Goal: Task Accomplishment & Management: Manage account settings

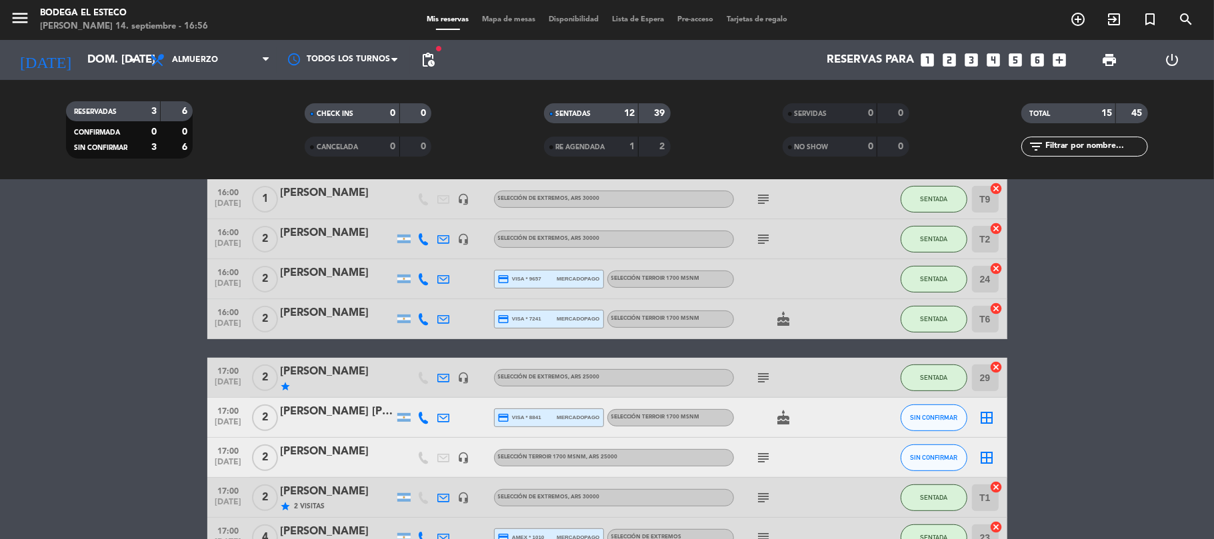
scroll to position [424, 0]
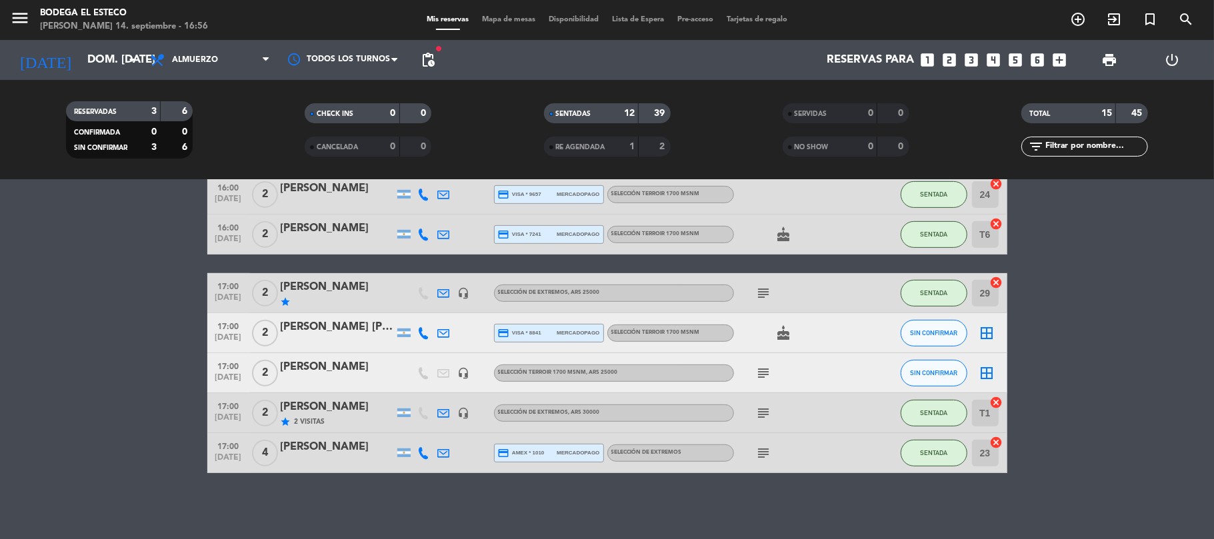
click at [325, 368] on div "[PERSON_NAME]" at bounding box center [337, 367] width 113 height 17
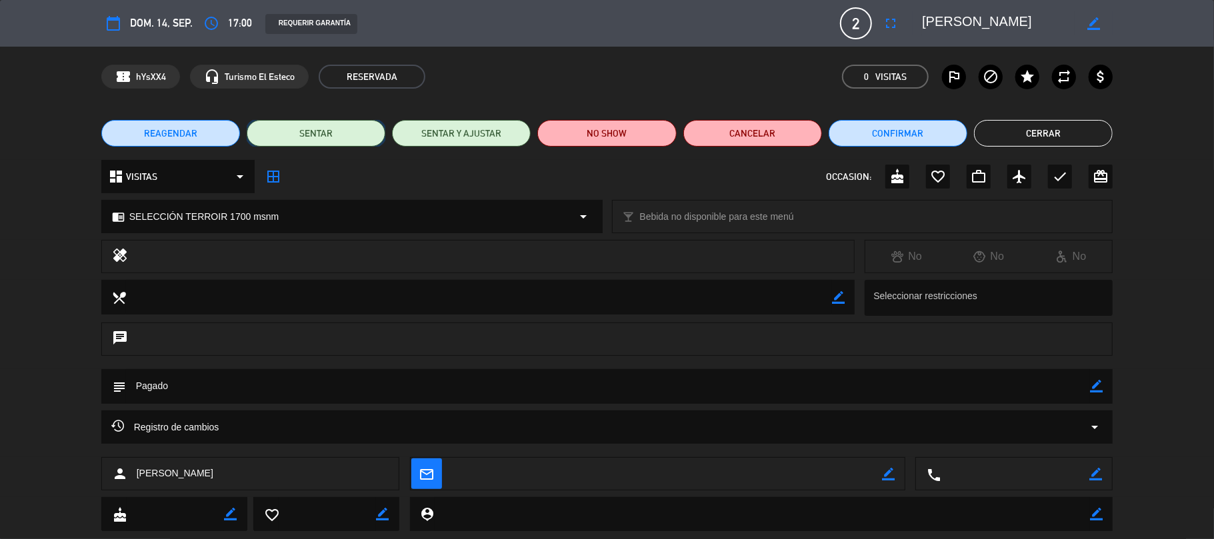
click at [331, 131] on button "SENTAR" at bounding box center [316, 133] width 139 height 27
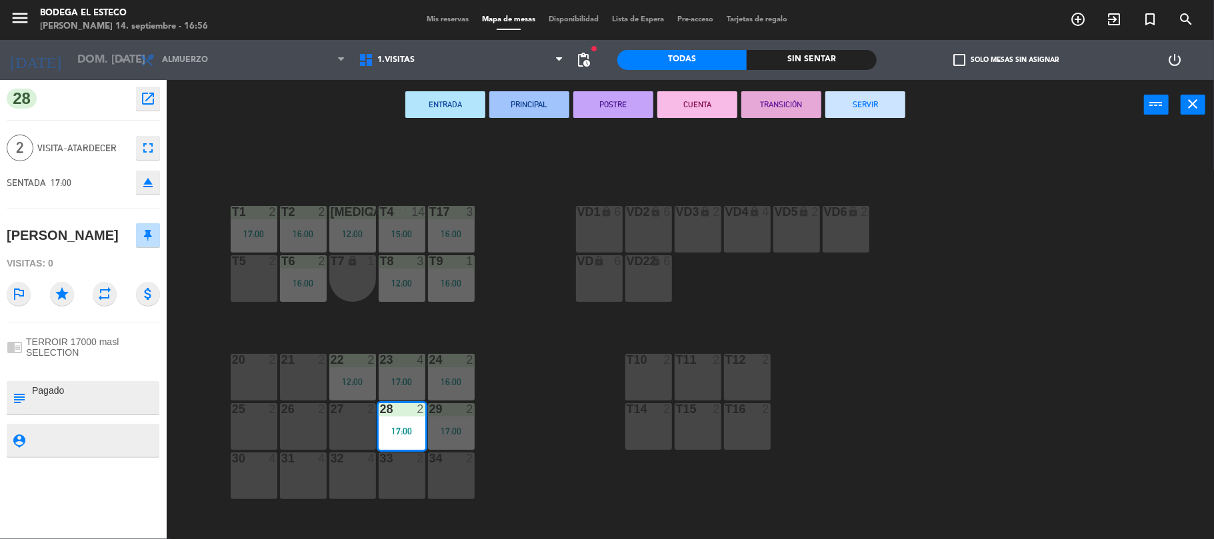
click at [348, 433] on div "27 2" at bounding box center [352, 426] width 47 height 47
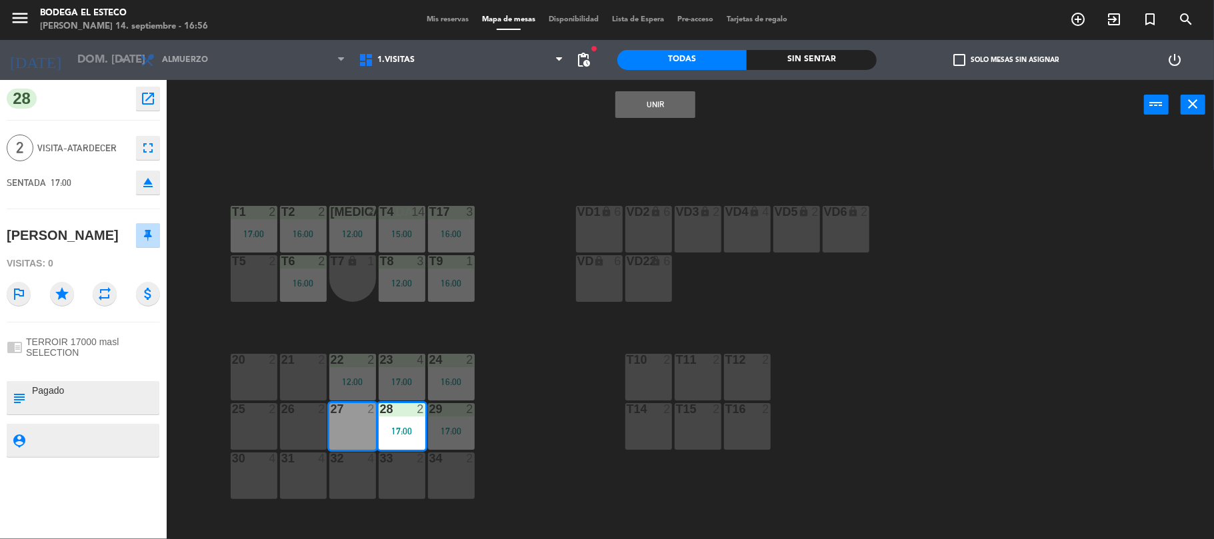
click at [627, 100] on button "Unir" at bounding box center [655, 104] width 80 height 27
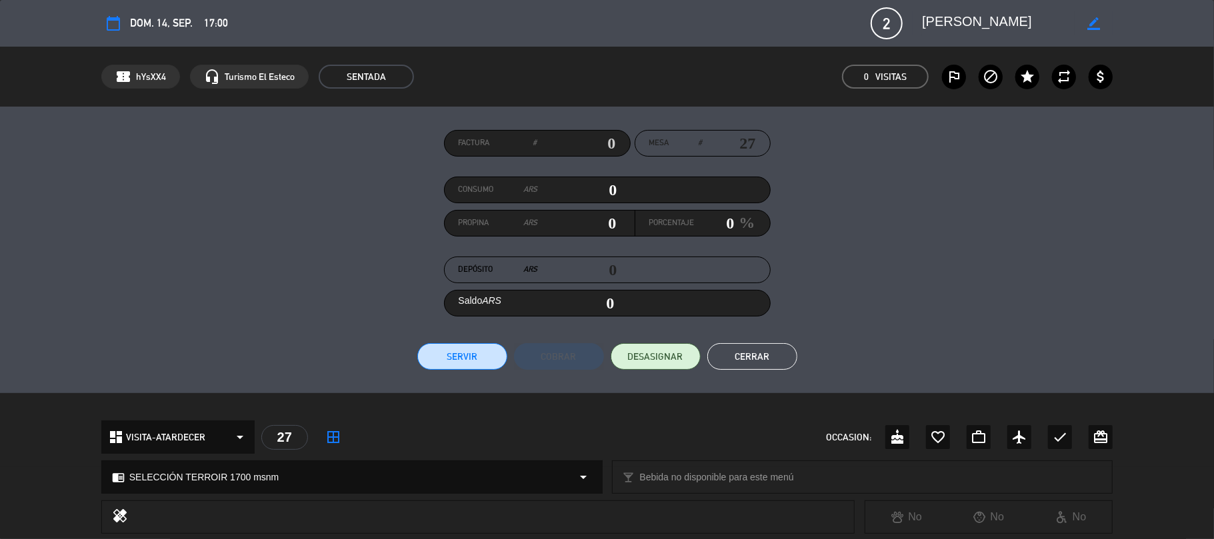
click at [755, 353] on button "Cerrar" at bounding box center [752, 356] width 90 height 27
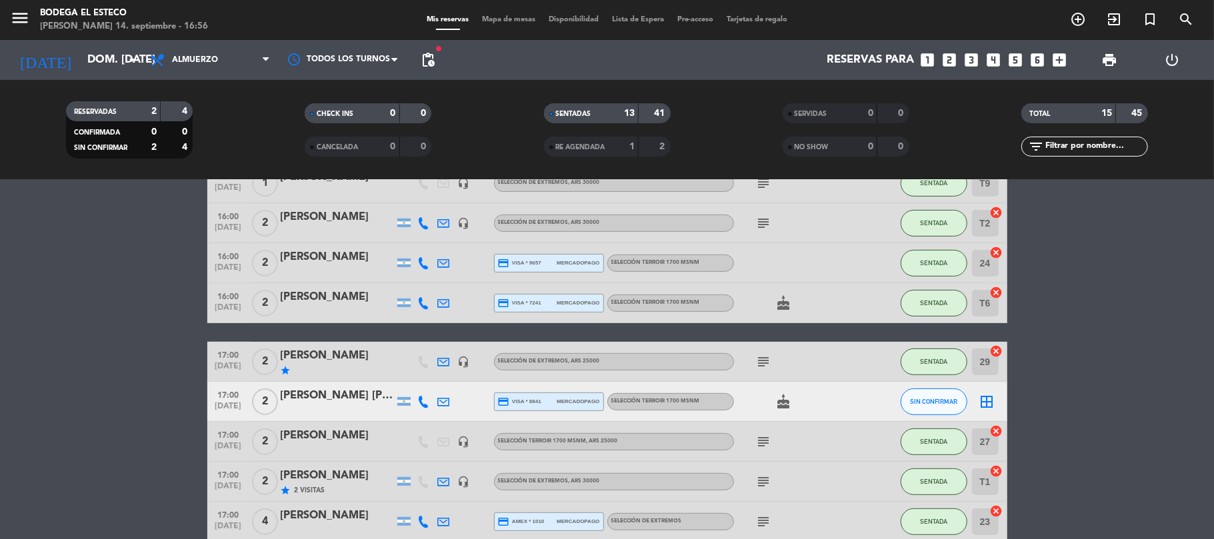
scroll to position [424, 0]
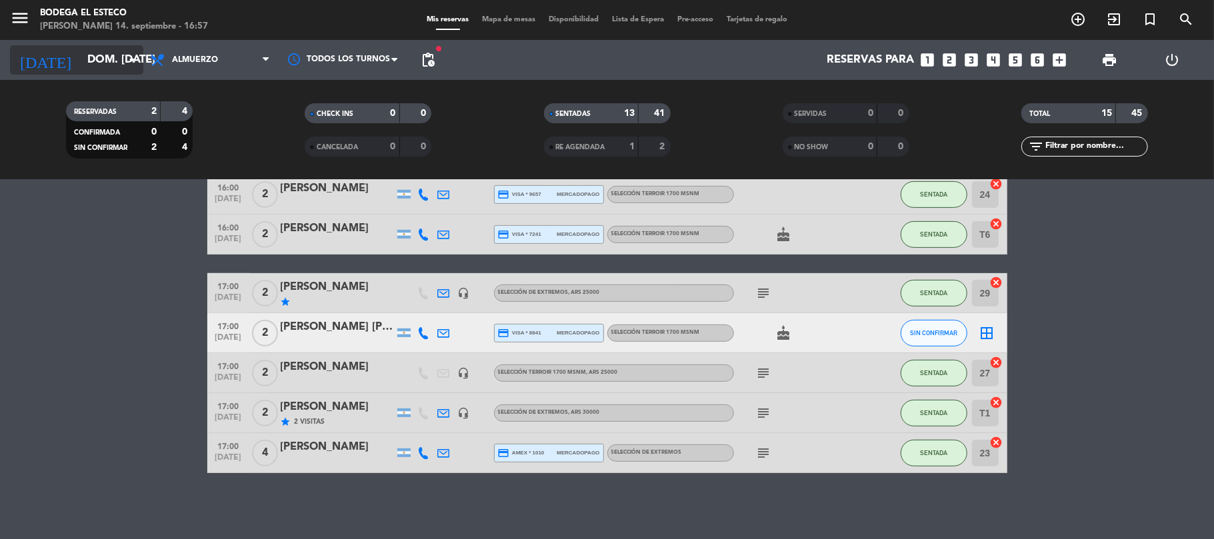
click at [97, 59] on input "dom. [DATE]" at bounding box center [153, 60] width 144 height 26
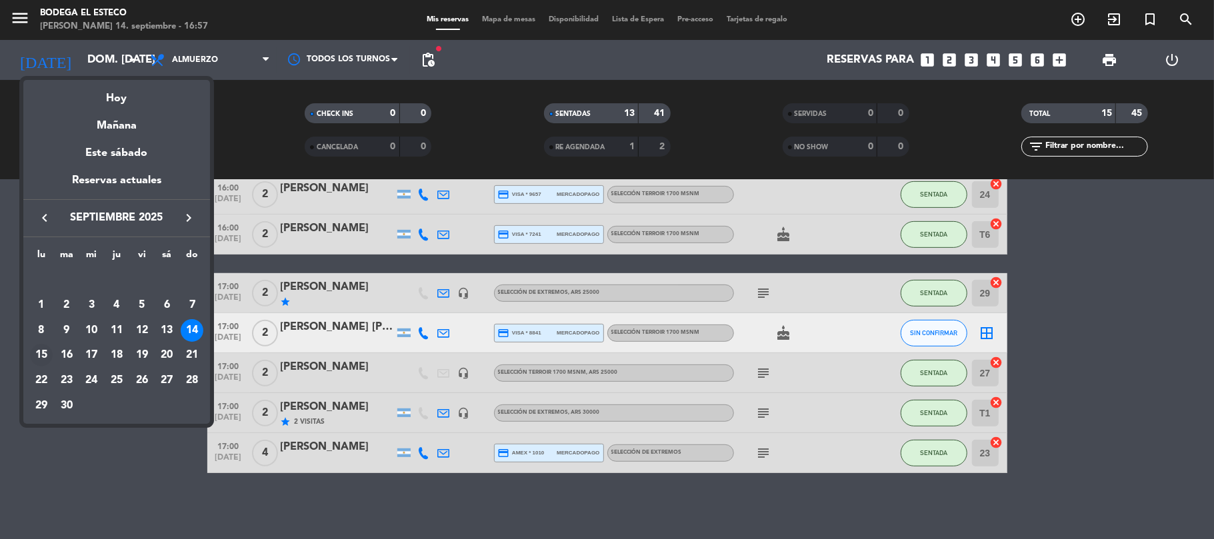
click at [41, 351] on div "15" at bounding box center [41, 355] width 23 height 23
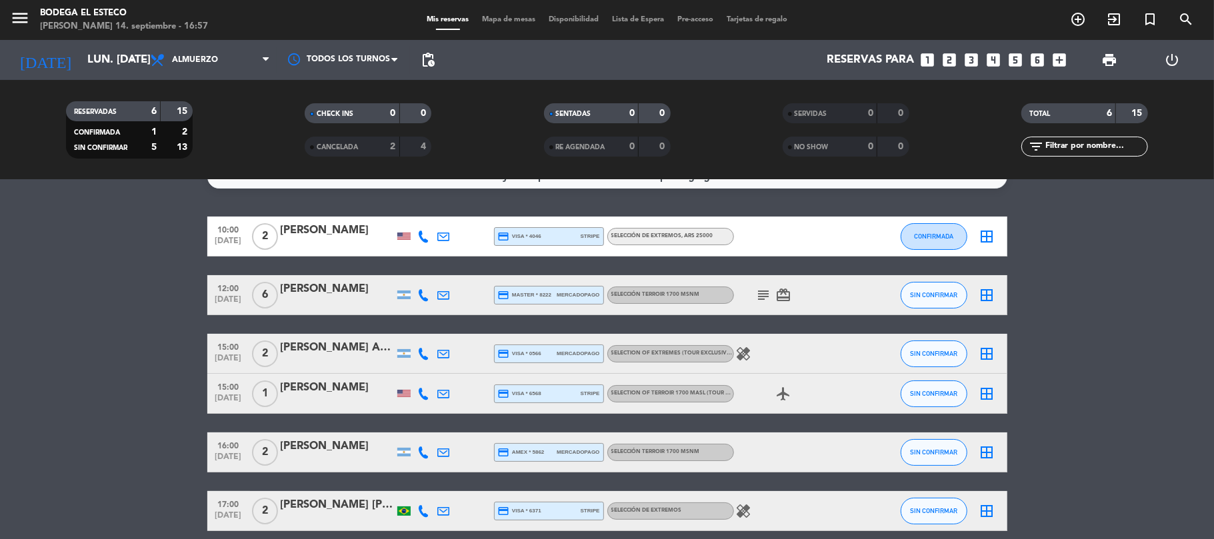
scroll to position [0, 0]
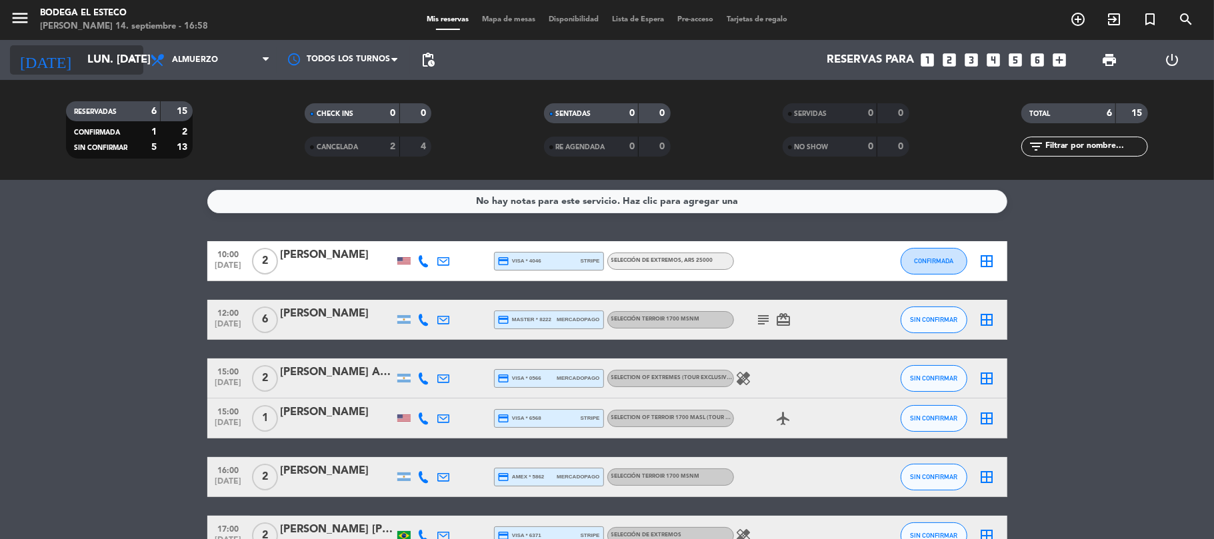
click at [81, 54] on input "lun. [DATE]" at bounding box center [153, 60] width 144 height 26
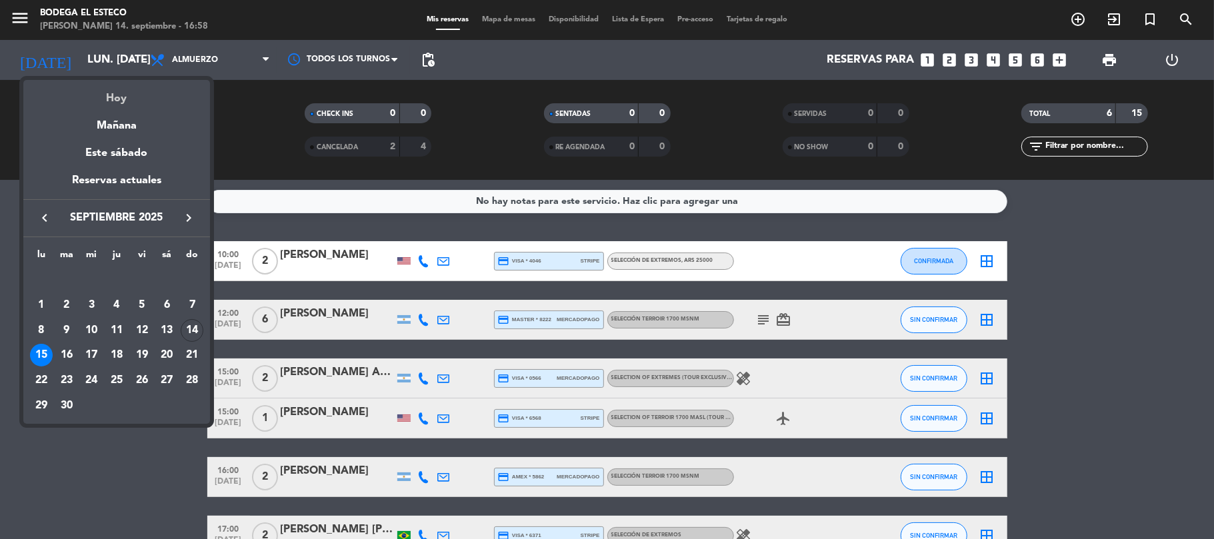
click at [81, 91] on div "Hoy" at bounding box center [116, 93] width 187 height 27
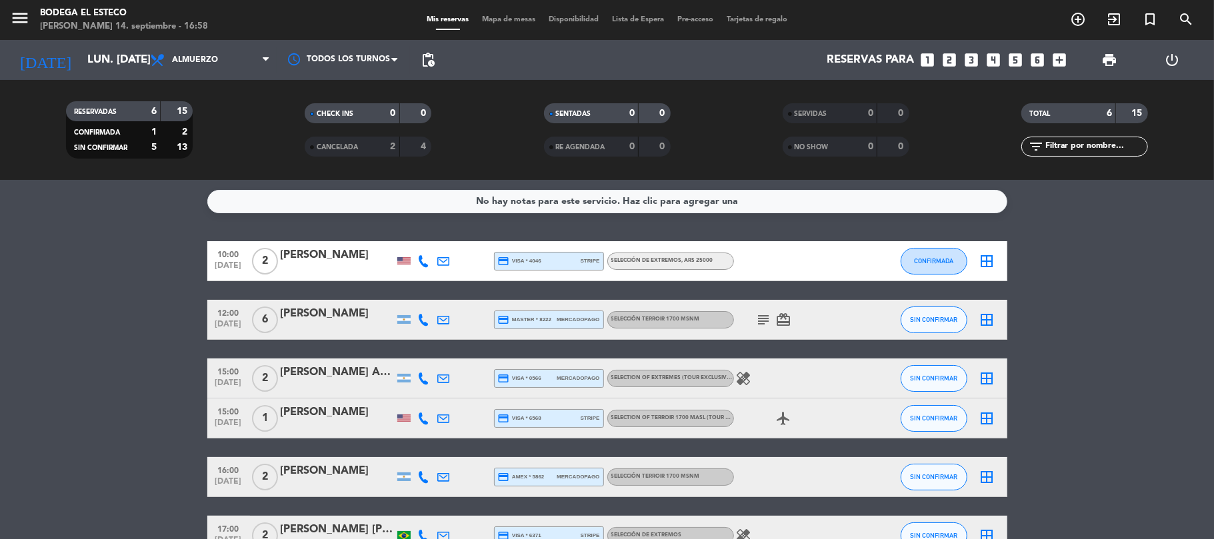
type input "dom. [DATE]"
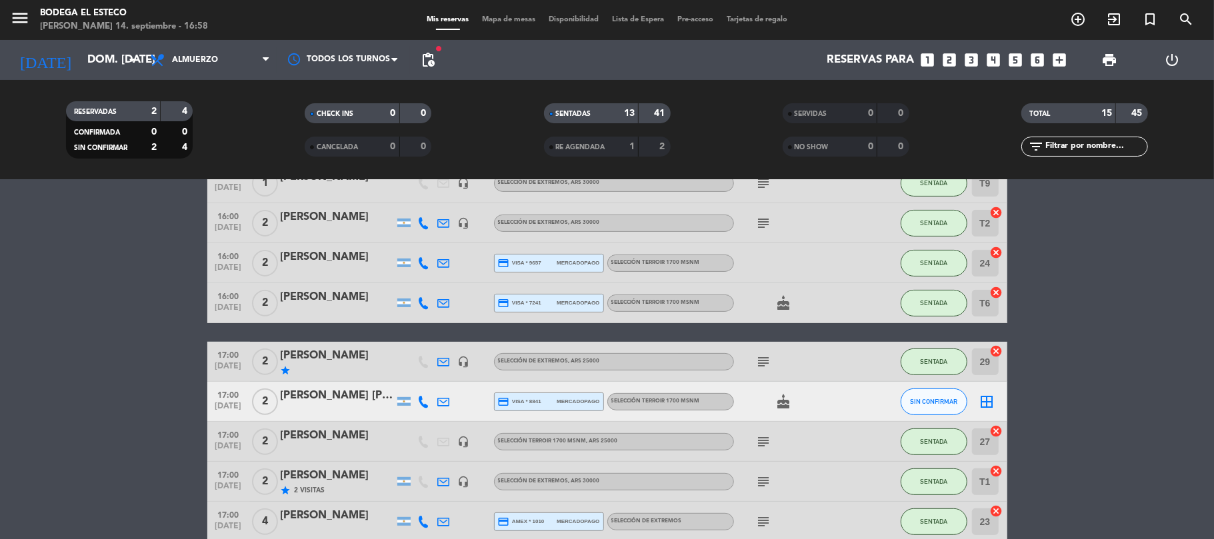
scroll to position [424, 0]
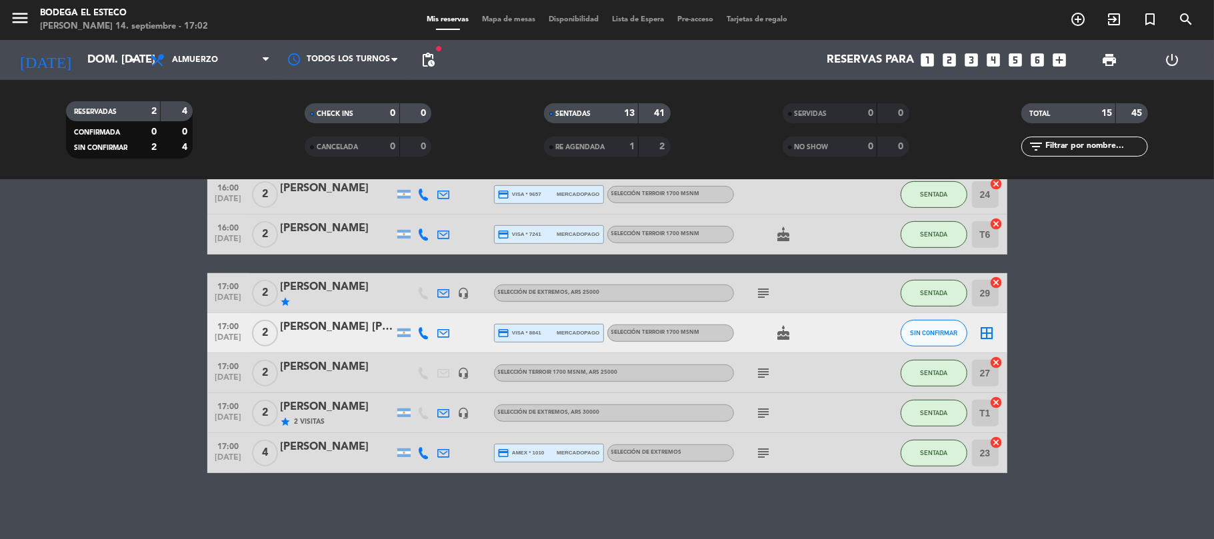
click at [441, 333] on icon at bounding box center [444, 333] width 12 height 12
click at [544, 310] on span "Copiar" at bounding box center [558, 310] width 28 height 14
